Goal: Find specific page/section: Find specific page/section

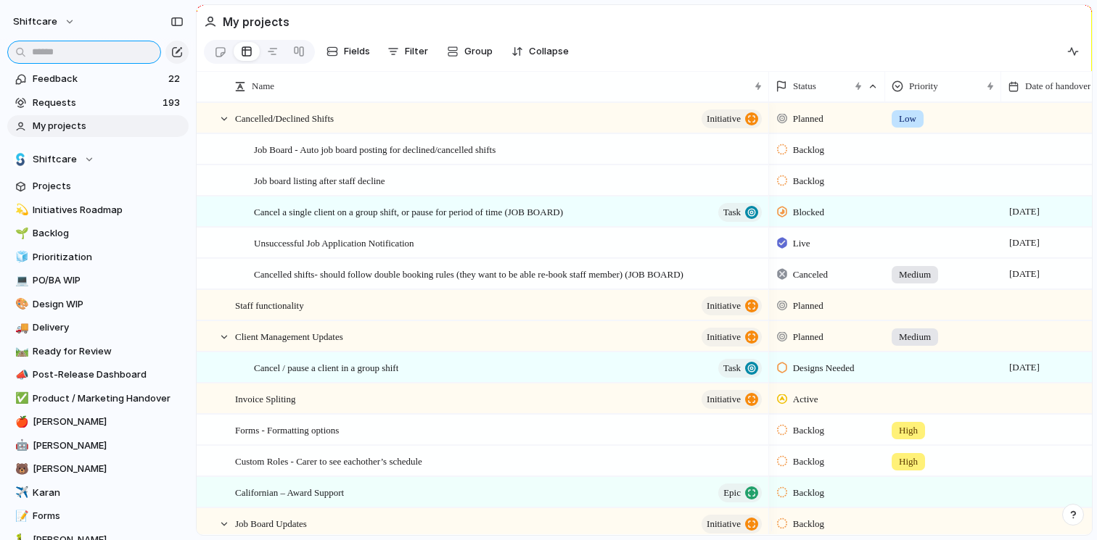
click at [106, 43] on input "text" at bounding box center [84, 52] width 154 height 23
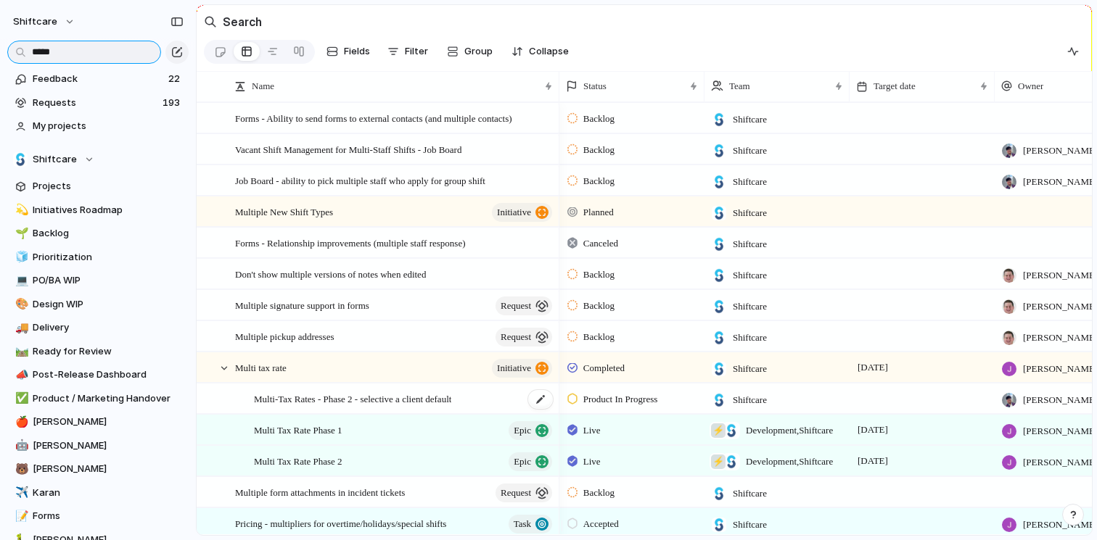
type input "*****"
click at [451, 403] on span "Multi-Tax Rates - Phase 2 - selective a client default" at bounding box center [352, 398] width 197 height 17
